Goal: Task Accomplishment & Management: Use online tool/utility

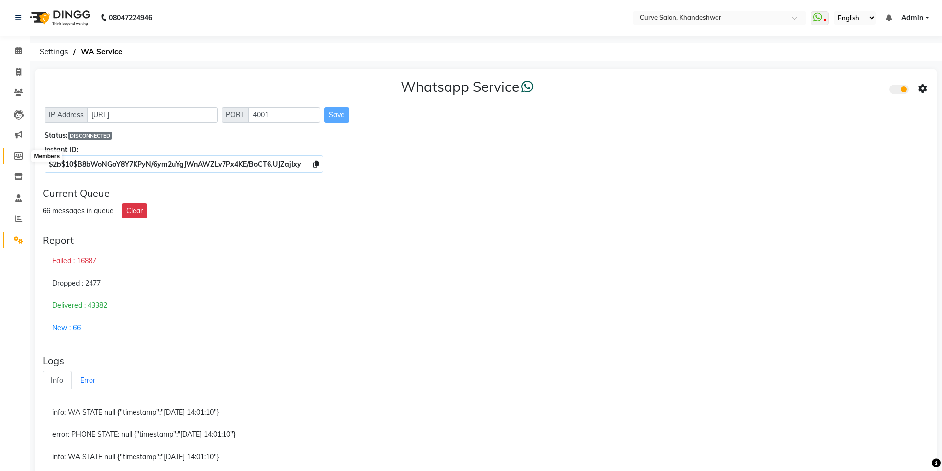
click at [22, 156] on icon at bounding box center [18, 155] width 9 height 7
select select
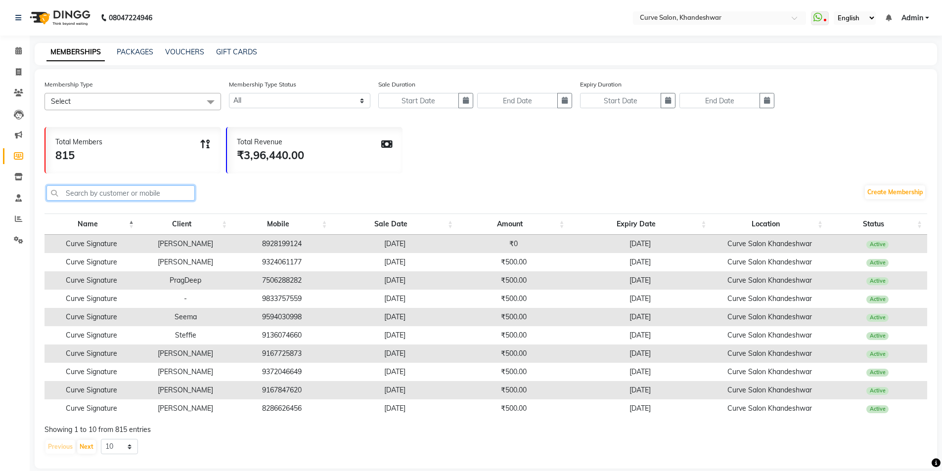
click at [86, 197] on input "text" at bounding box center [120, 192] width 148 height 15
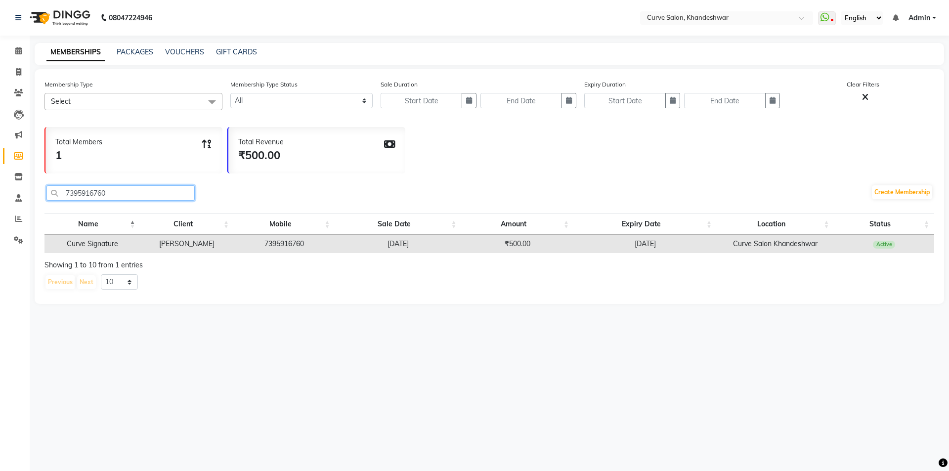
type input "7395916760"
click at [835, 14] on span at bounding box center [827, 18] width 18 height 14
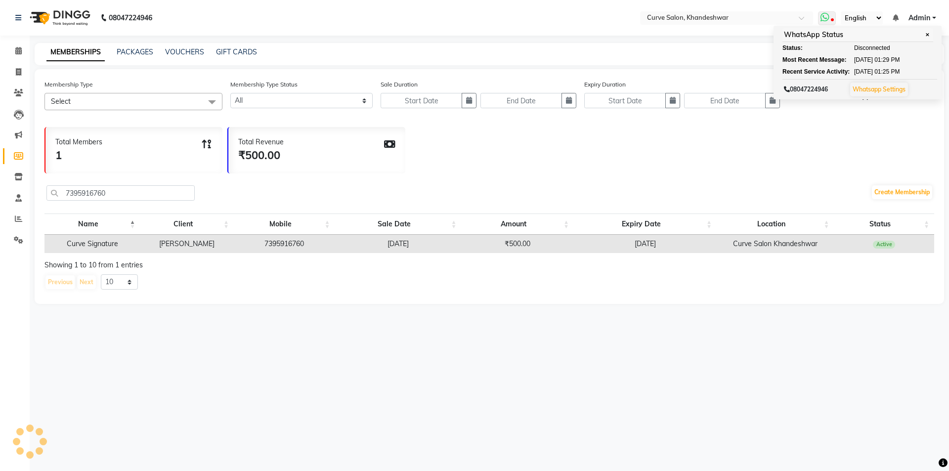
click at [834, 15] on span at bounding box center [827, 18] width 18 height 14
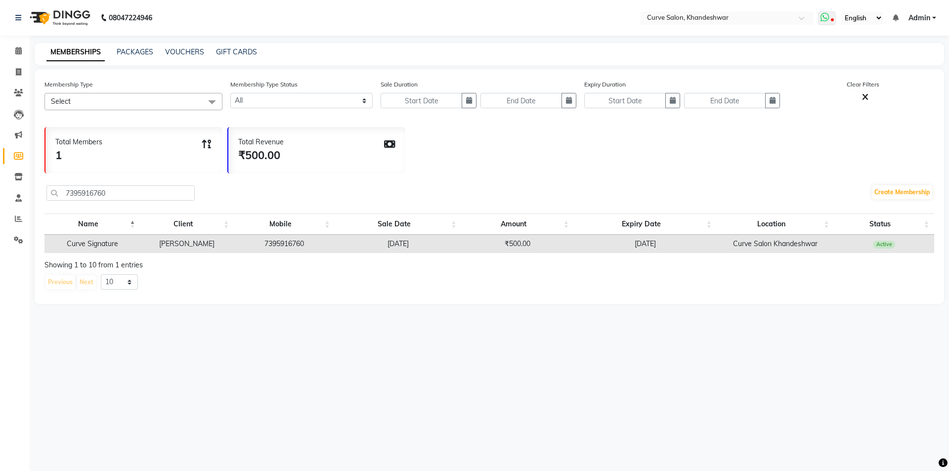
click at [834, 15] on span at bounding box center [827, 18] width 18 height 14
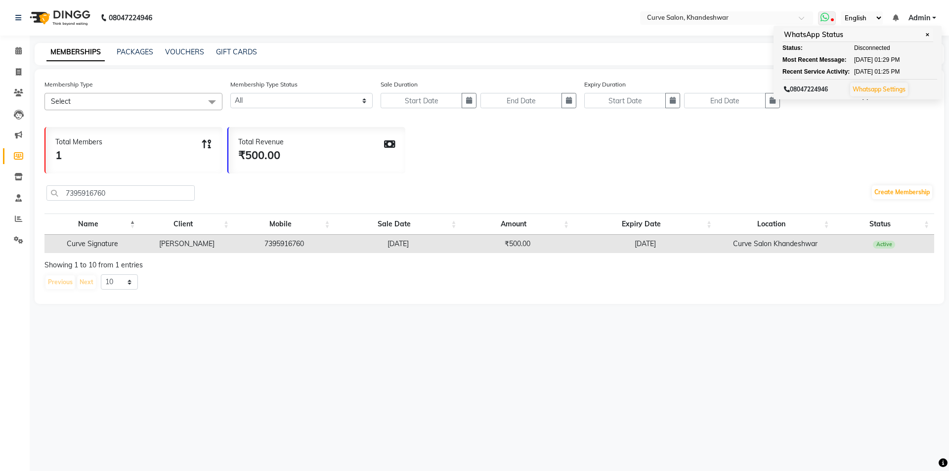
click at [834, 15] on span at bounding box center [827, 18] width 18 height 14
click at [18, 245] on span at bounding box center [18, 240] width 17 height 11
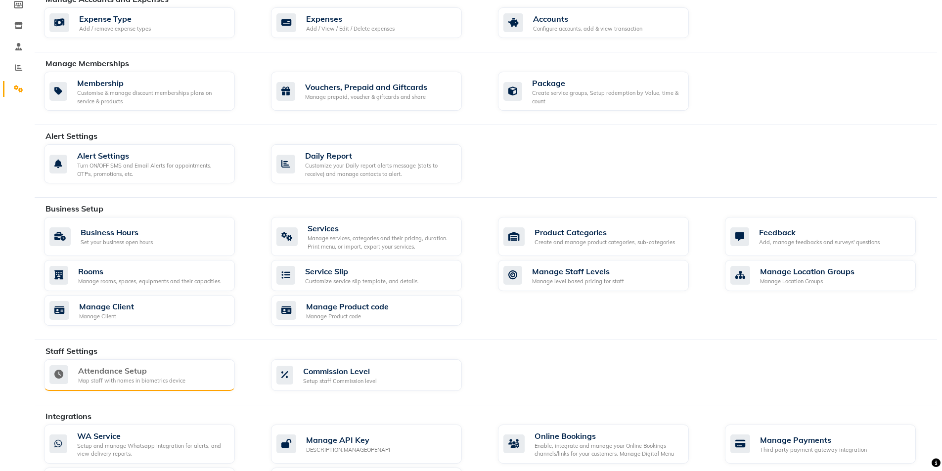
scroll to position [265, 0]
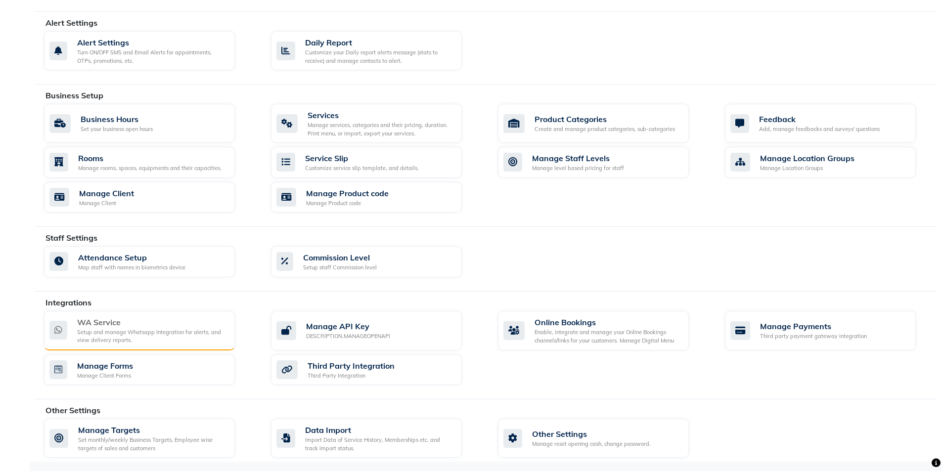
click at [159, 330] on div "Setup and manage Whatsapp Integration for alerts, and view delivery reports." at bounding box center [152, 336] width 150 height 16
